Goal: Obtain resource: Download file/media

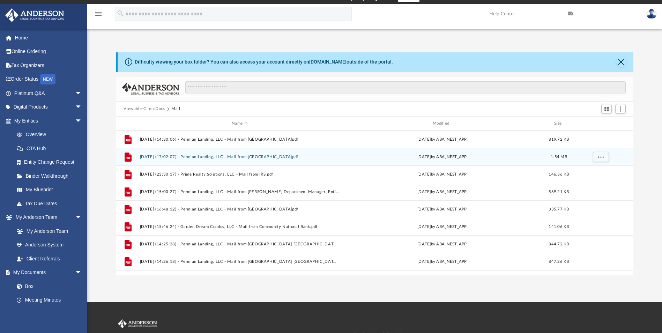
scroll to position [153, 512]
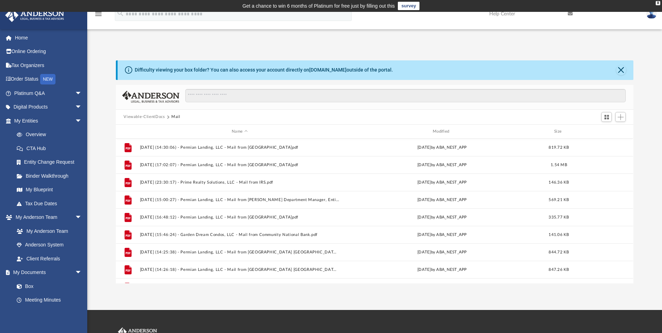
click at [141, 113] on div "Viewable-ClientDocs Mail" at bounding box center [374, 117] width 517 height 15
click at [141, 118] on button "Viewable-ClientDocs" at bounding box center [143, 117] width 41 height 6
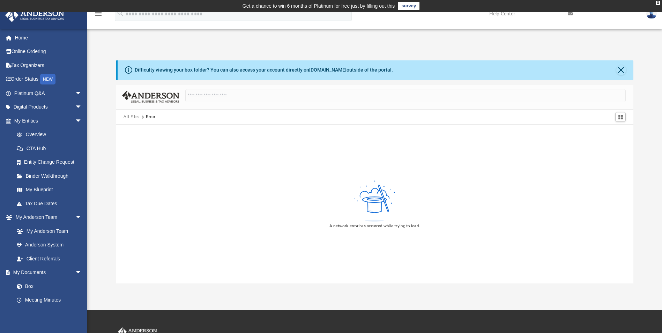
click at [134, 116] on button "All Files" at bounding box center [131, 117] width 16 height 6
click at [28, 281] on link "Box" at bounding box center [51, 286] width 83 height 14
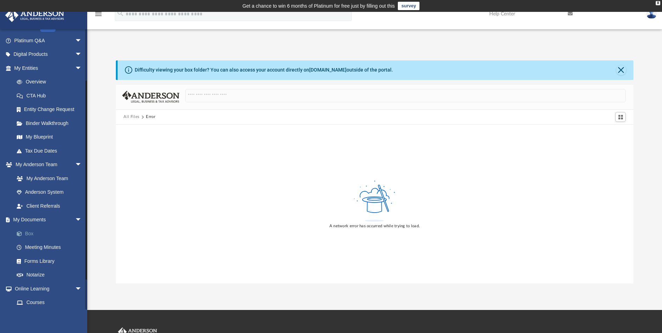
scroll to position [70, 0]
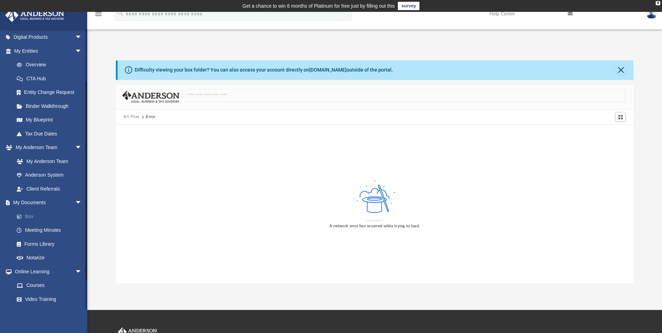
click at [30, 213] on link "Box" at bounding box center [51, 216] width 83 height 14
click at [33, 283] on link "Courses" at bounding box center [51, 285] width 83 height 14
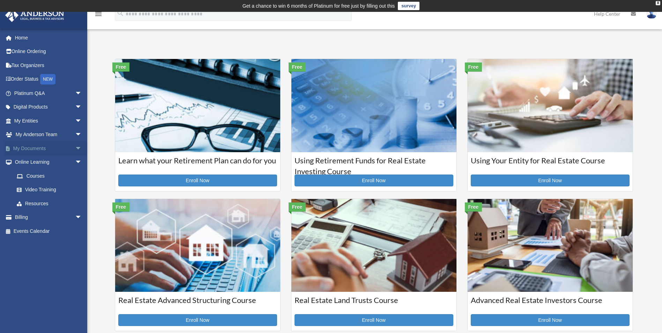
click at [75, 148] on span "arrow_drop_down" at bounding box center [82, 148] width 14 height 14
click at [37, 165] on link "Box" at bounding box center [51, 162] width 83 height 14
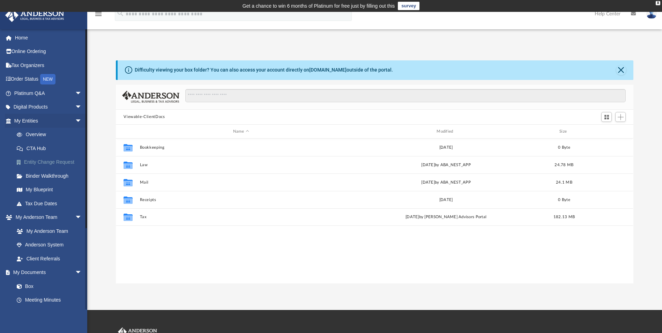
scroll to position [153, 512]
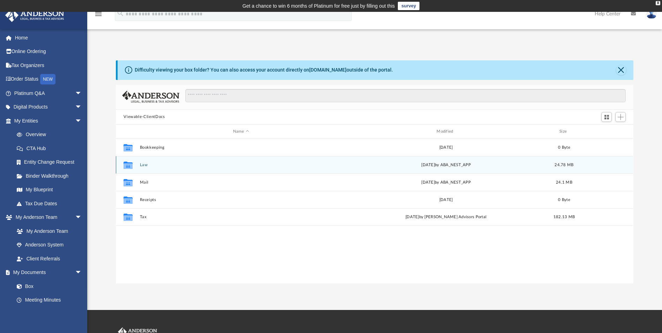
click at [142, 164] on button "Law" at bounding box center [241, 165] width 202 height 5
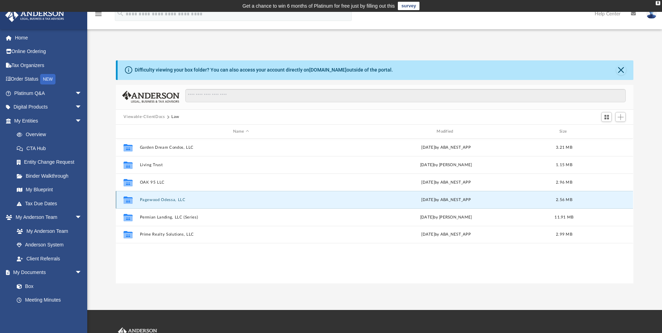
click at [152, 198] on button "Pagewood Odessa, LLC" at bounding box center [241, 199] width 202 height 5
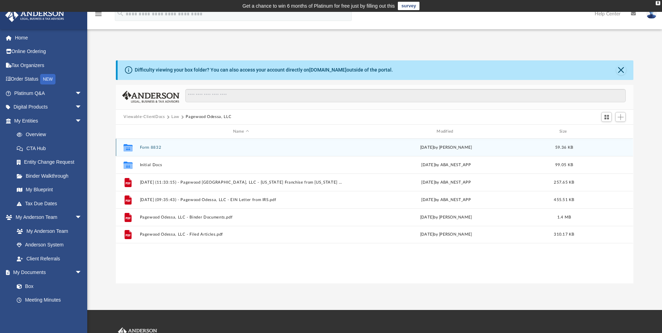
click at [151, 145] on button "Form 8832" at bounding box center [241, 147] width 202 height 5
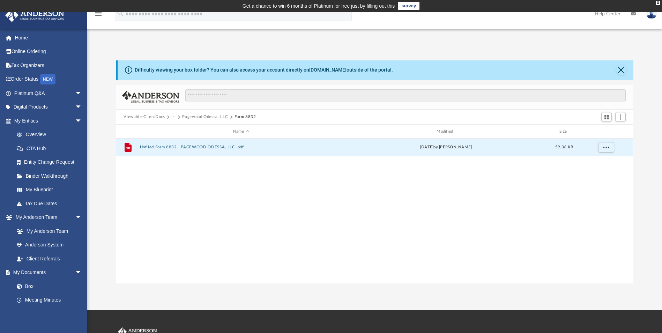
click at [153, 146] on button "Unfiled Form 8832 - PAGEWOOD ODESSA, LLC .pdf" at bounding box center [241, 147] width 202 height 5
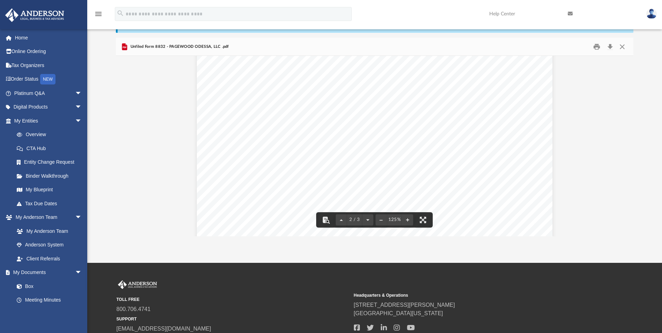
scroll to position [0, 0]
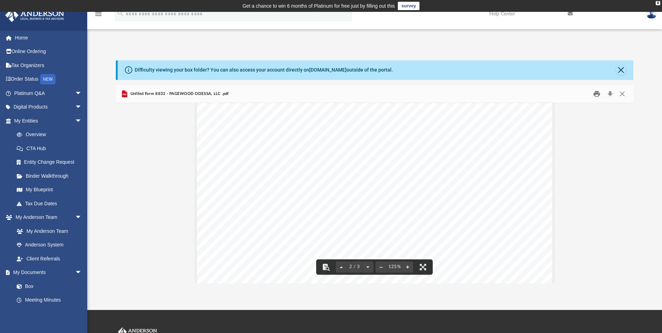
click at [596, 92] on button "Print" at bounding box center [596, 93] width 14 height 11
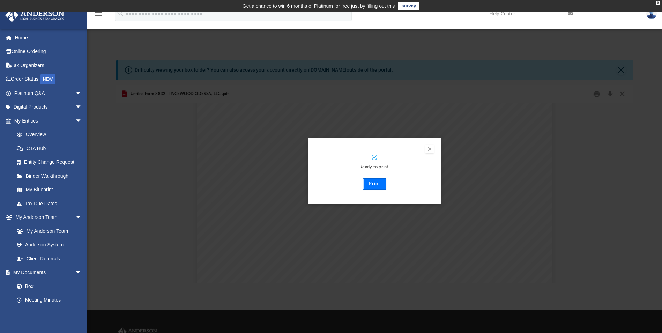
click at [374, 182] on button "Print" at bounding box center [374, 183] width 23 height 11
